Goal: Task Accomplishment & Management: Complete application form

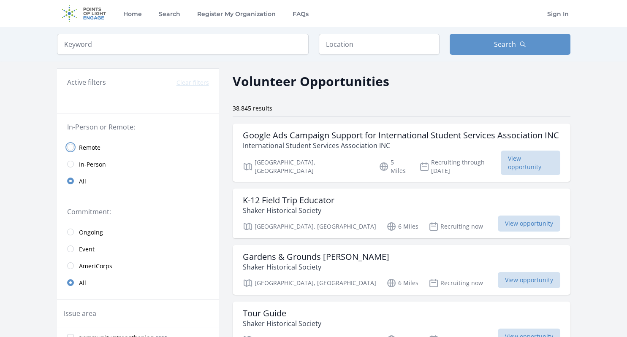
click at [71, 145] on input "radio" at bounding box center [70, 147] width 7 height 7
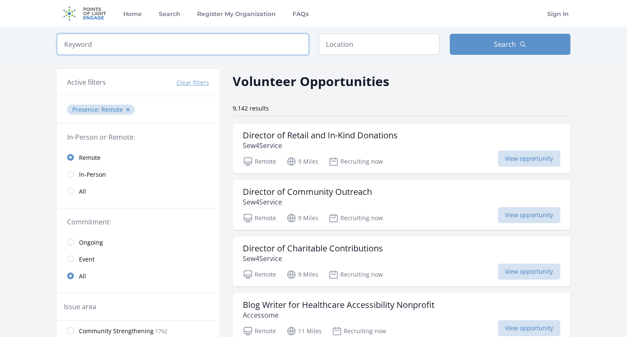
click at [235, 44] on input "search" at bounding box center [182, 44] width 251 height 21
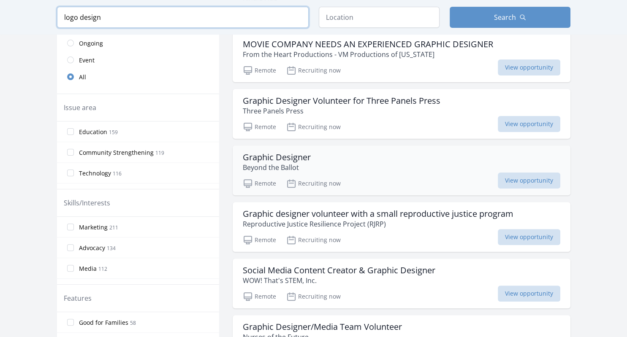
scroll to position [213, 0]
type input "logo design"
click at [349, 162] on div "Graphic Designer Beyond the Ballot" at bounding box center [401, 162] width 317 height 20
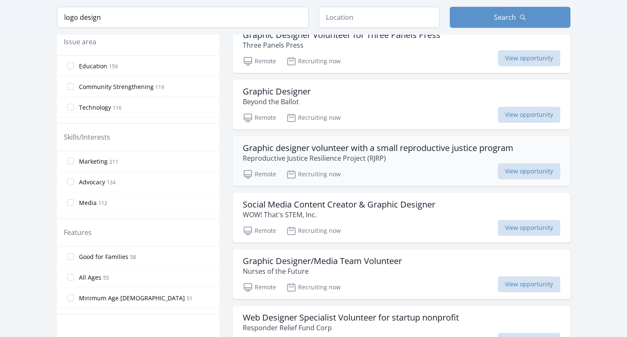
scroll to position [284, 0]
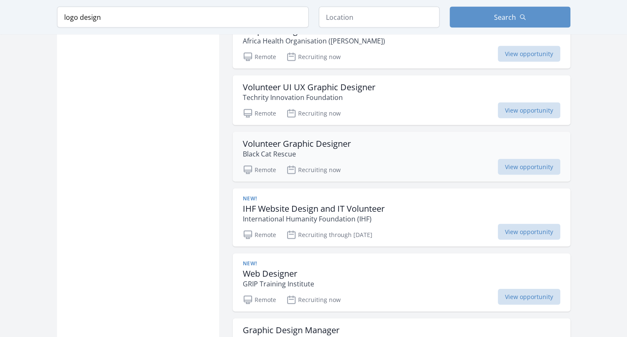
scroll to position [1710, 0]
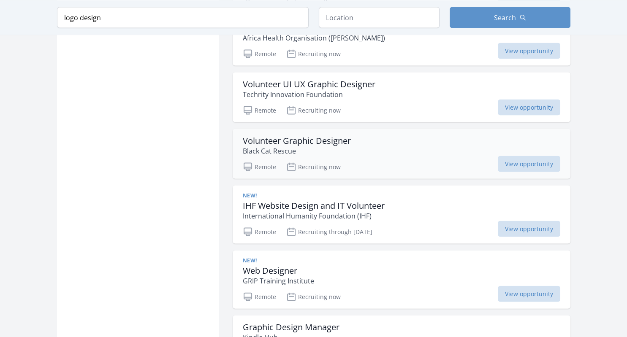
click at [319, 139] on h3 "Volunteer Graphic Designer" at bounding box center [297, 140] width 108 height 10
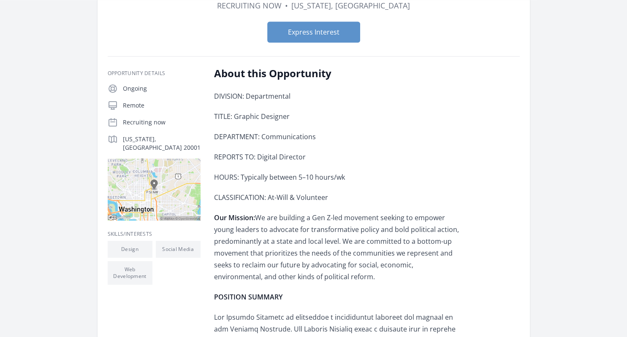
scroll to position [86, 0]
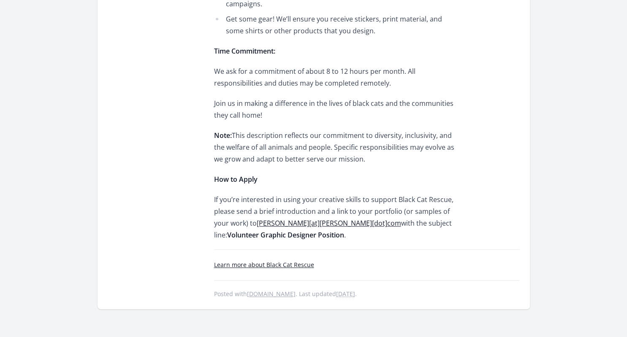
scroll to position [712, 0]
click at [295, 261] on link "Learn more about Black Cat Rescue" at bounding box center [264, 265] width 100 height 8
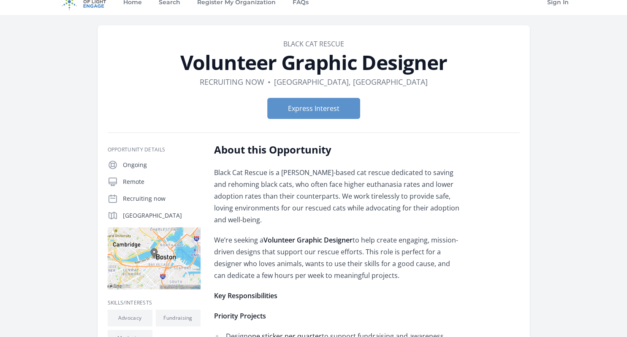
scroll to position [0, 0]
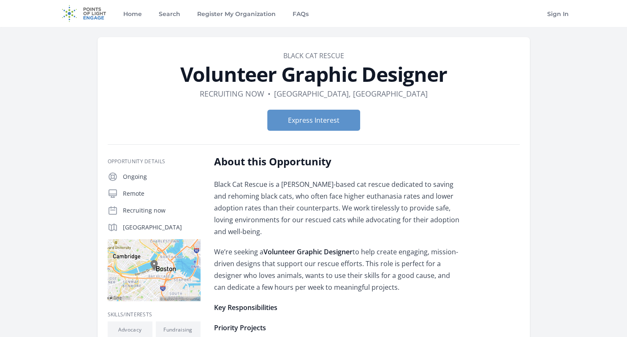
click at [310, 55] on link "Black Cat Rescue" at bounding box center [313, 55] width 61 height 9
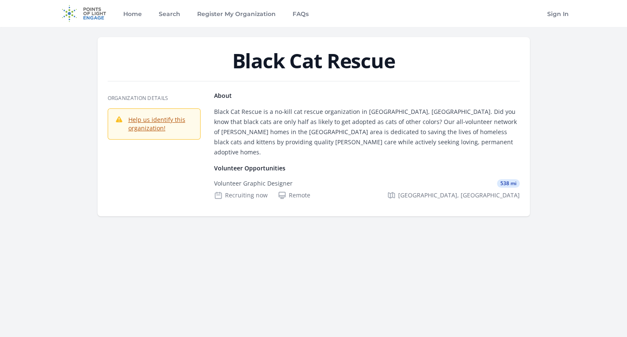
click at [156, 124] on p "Help us identify this organization!" at bounding box center [160, 124] width 65 height 17
click at [154, 121] on link "Help us identify this organization!" at bounding box center [156, 124] width 57 height 16
